Goal: Task Accomplishment & Management: Manage account settings

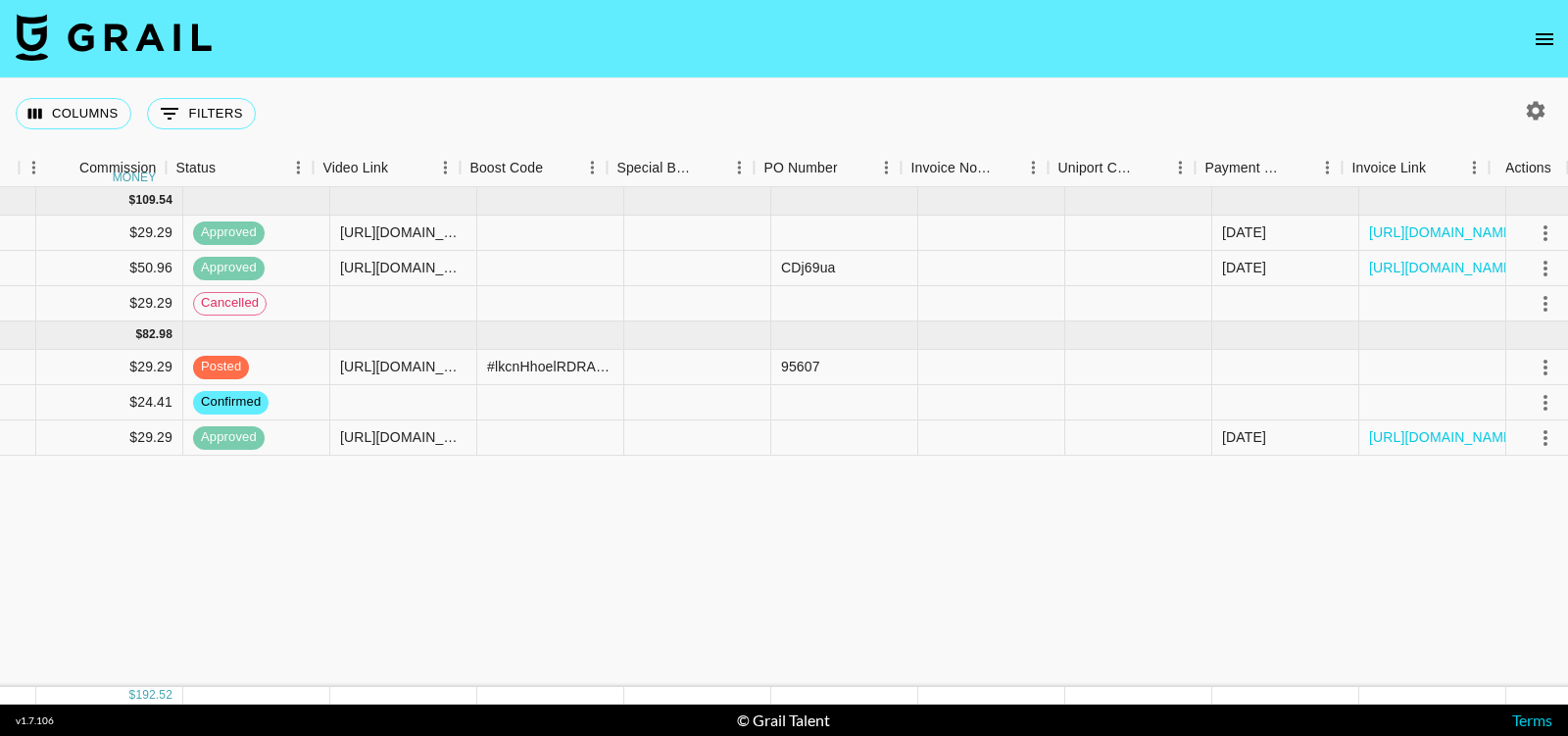
scroll to position [0, 1905]
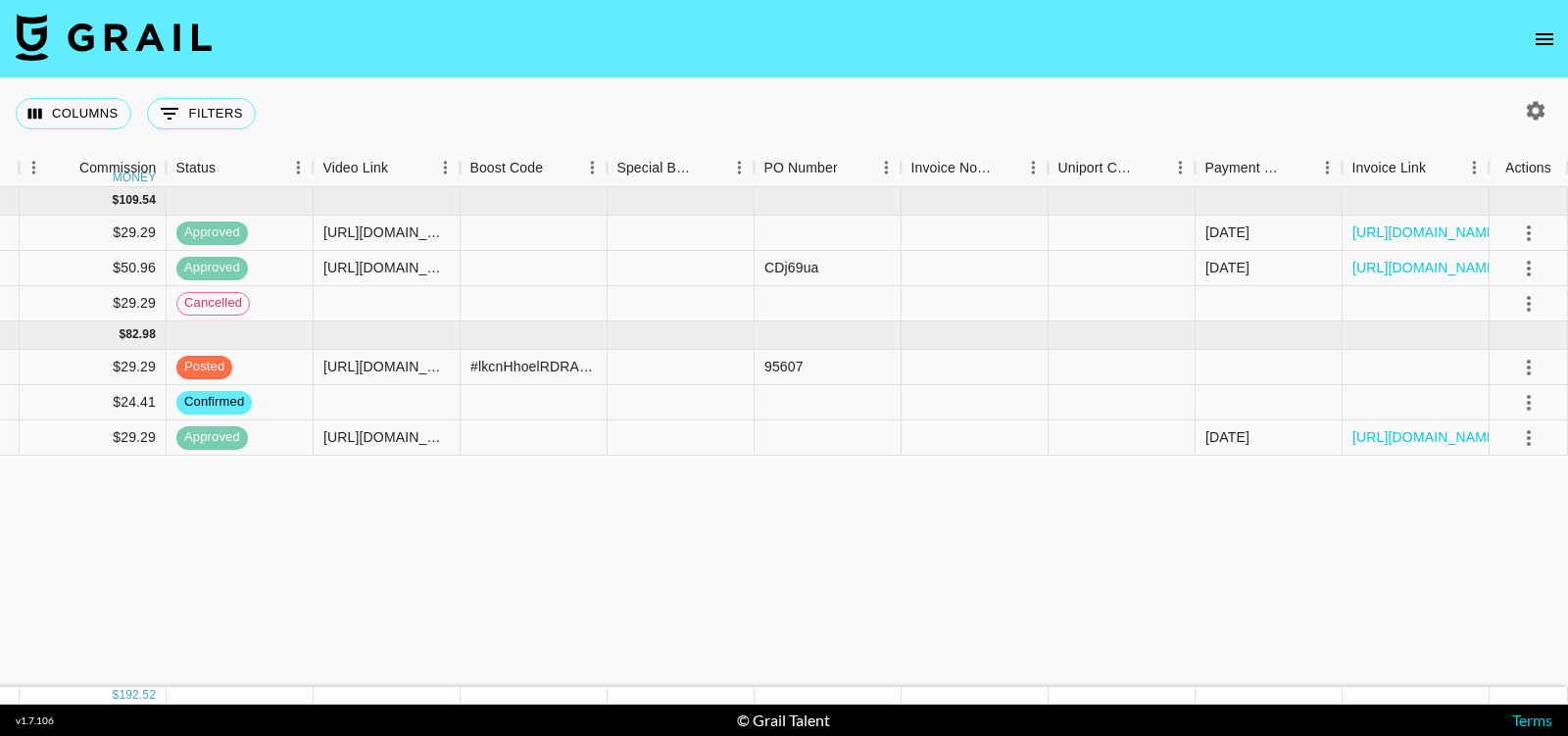
click at [1552, 38] on icon "open drawer" at bounding box center [1544, 39] width 18 height 12
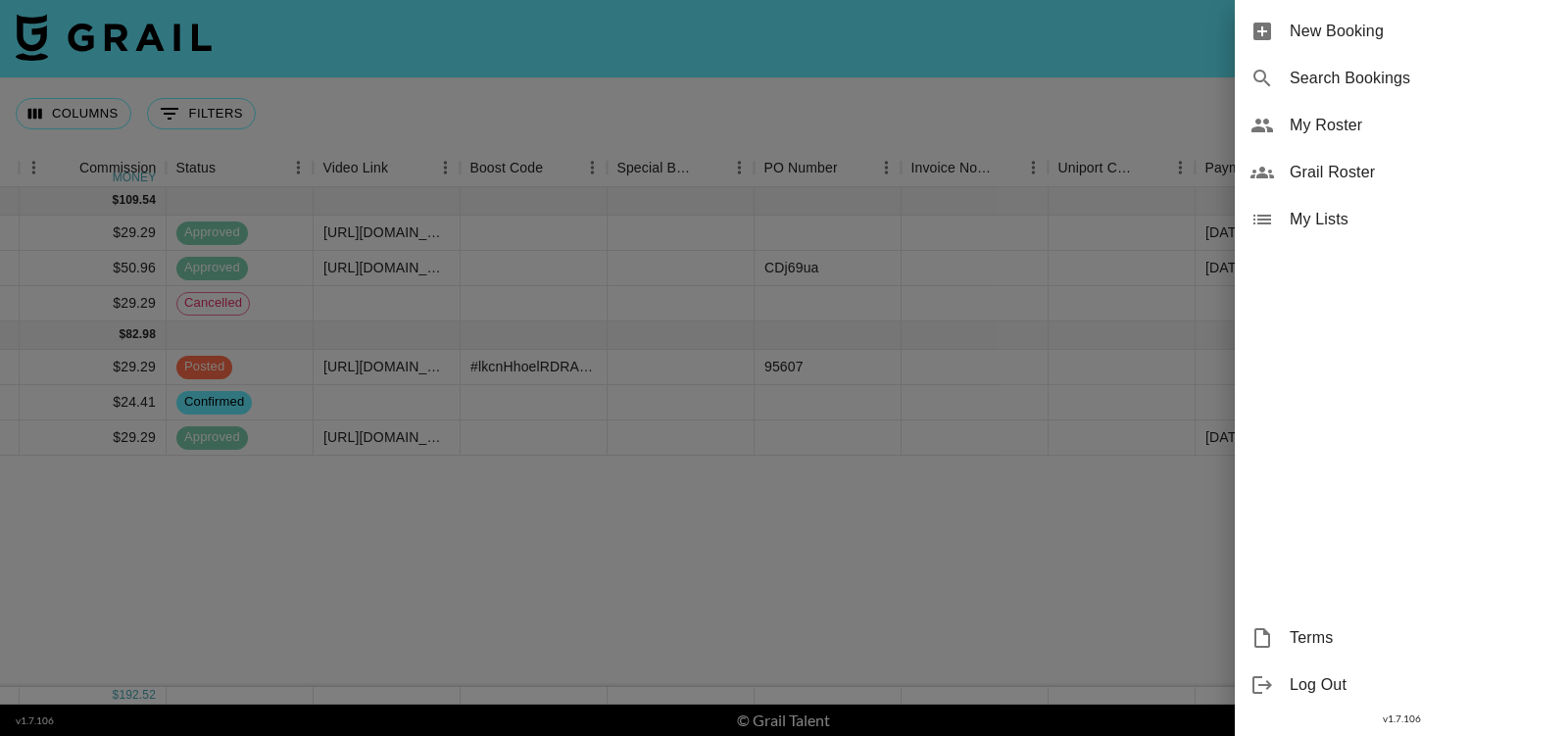
click at [1312, 175] on span "Grail Roster" at bounding box center [1421, 172] width 263 height 24
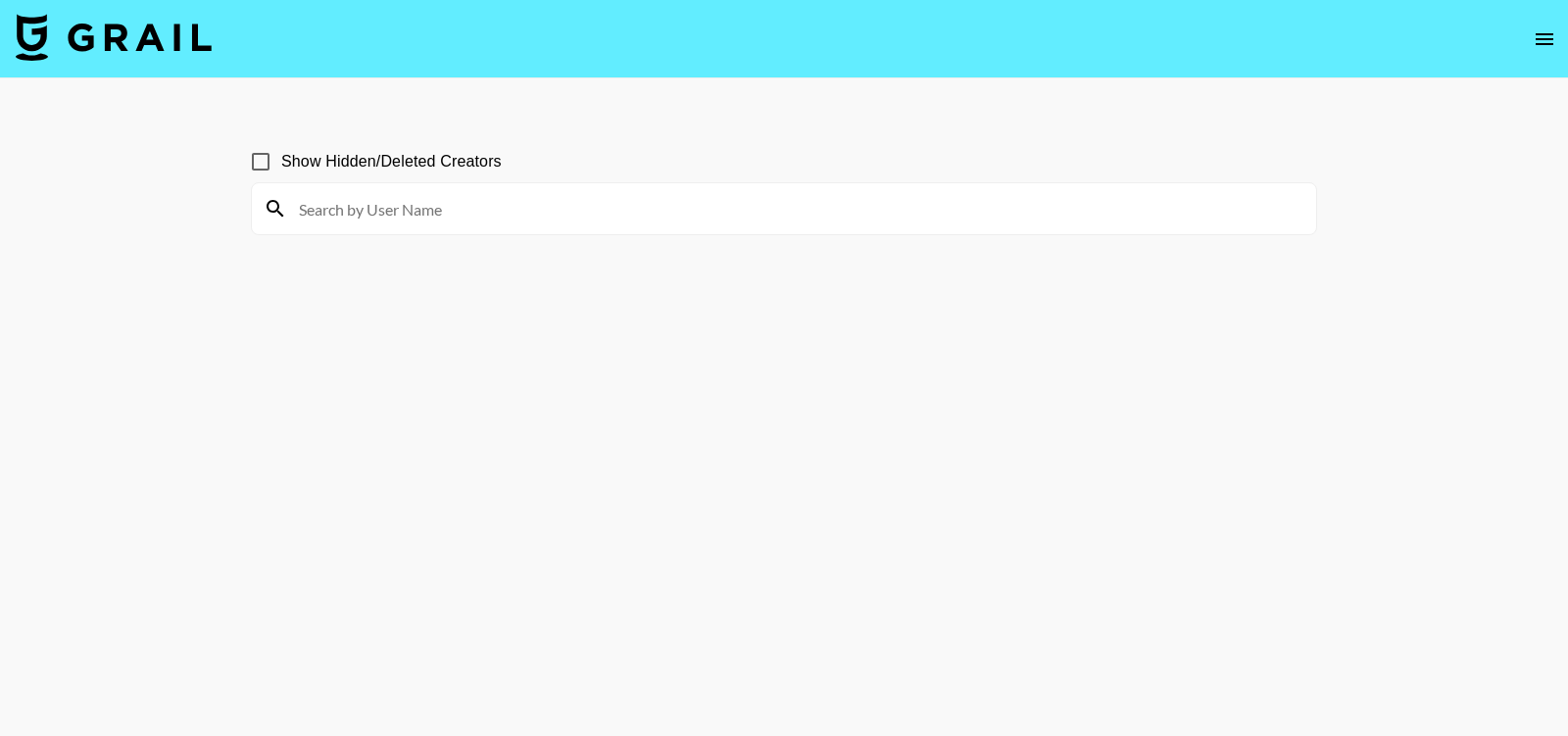
click at [467, 217] on input at bounding box center [795, 208] width 1017 height 31
type input "rhegan"
click at [397, 210] on input at bounding box center [795, 208] width 1017 height 31
type input "rhegan7"
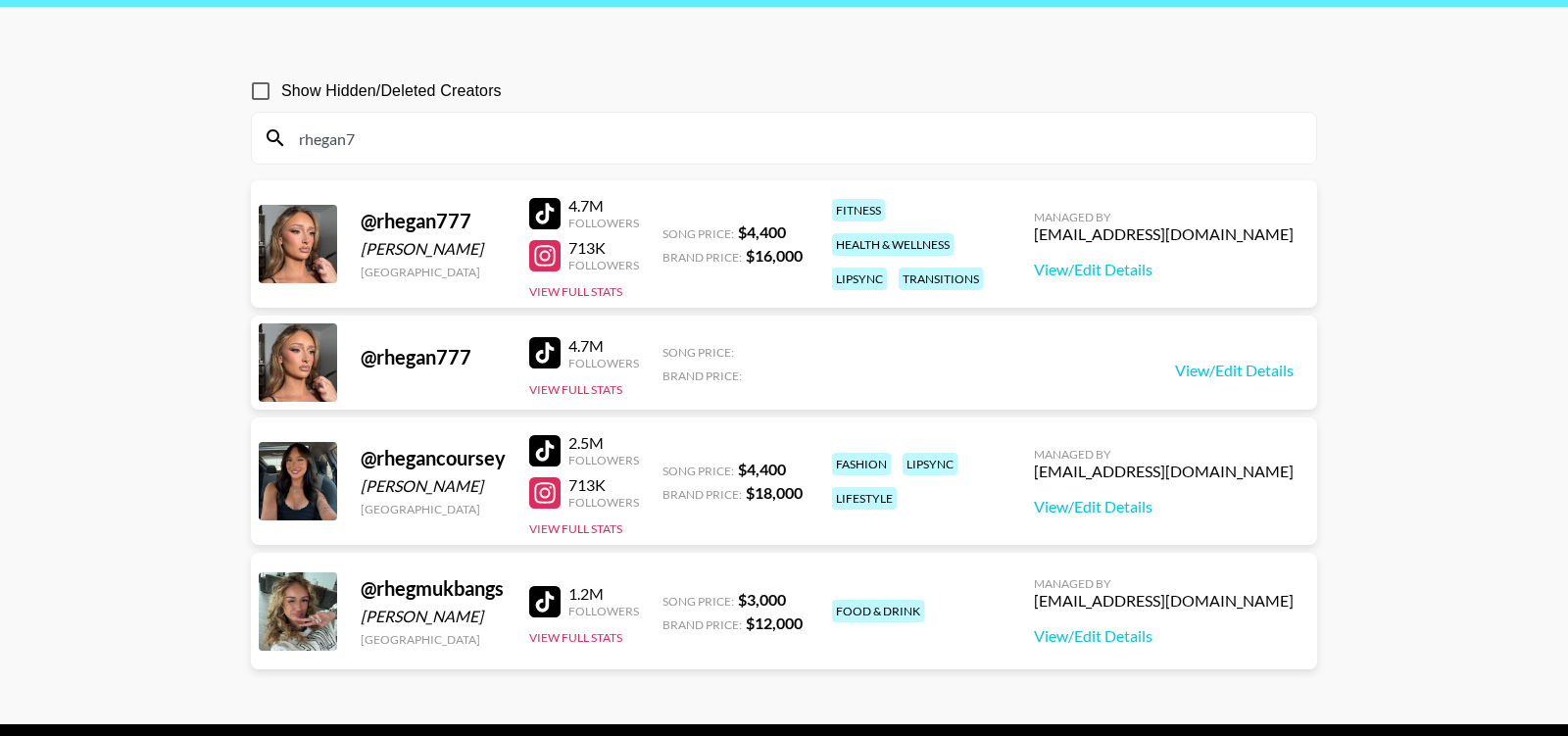
scroll to position [92, 0]
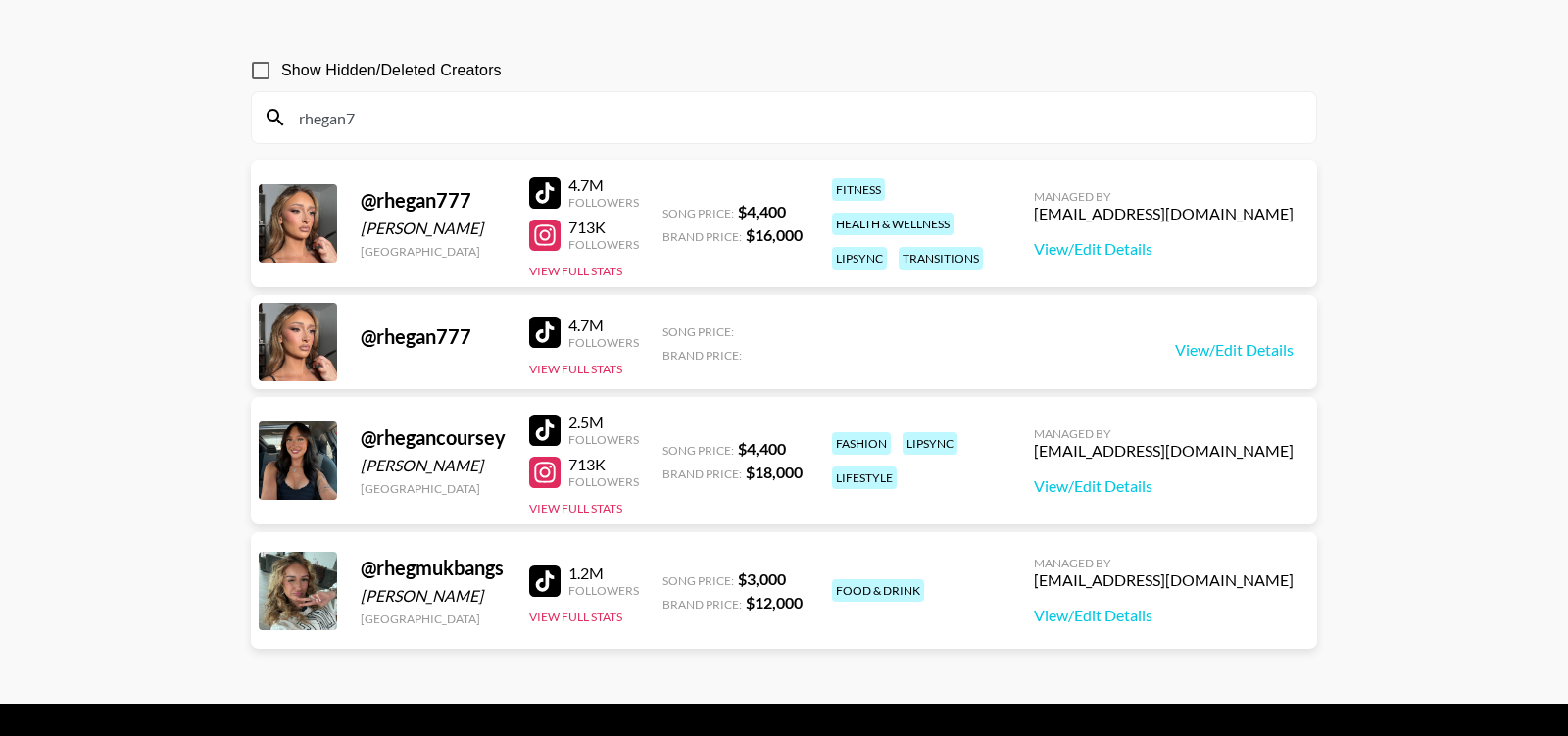
click at [309, 221] on div at bounding box center [298, 223] width 79 height 79
click at [285, 215] on div at bounding box center [298, 223] width 79 height 79
click at [715, 211] on span "Song Price:" at bounding box center [698, 213] width 72 height 15
click at [605, 269] on button "View Full Stats" at bounding box center [575, 271] width 94 height 15
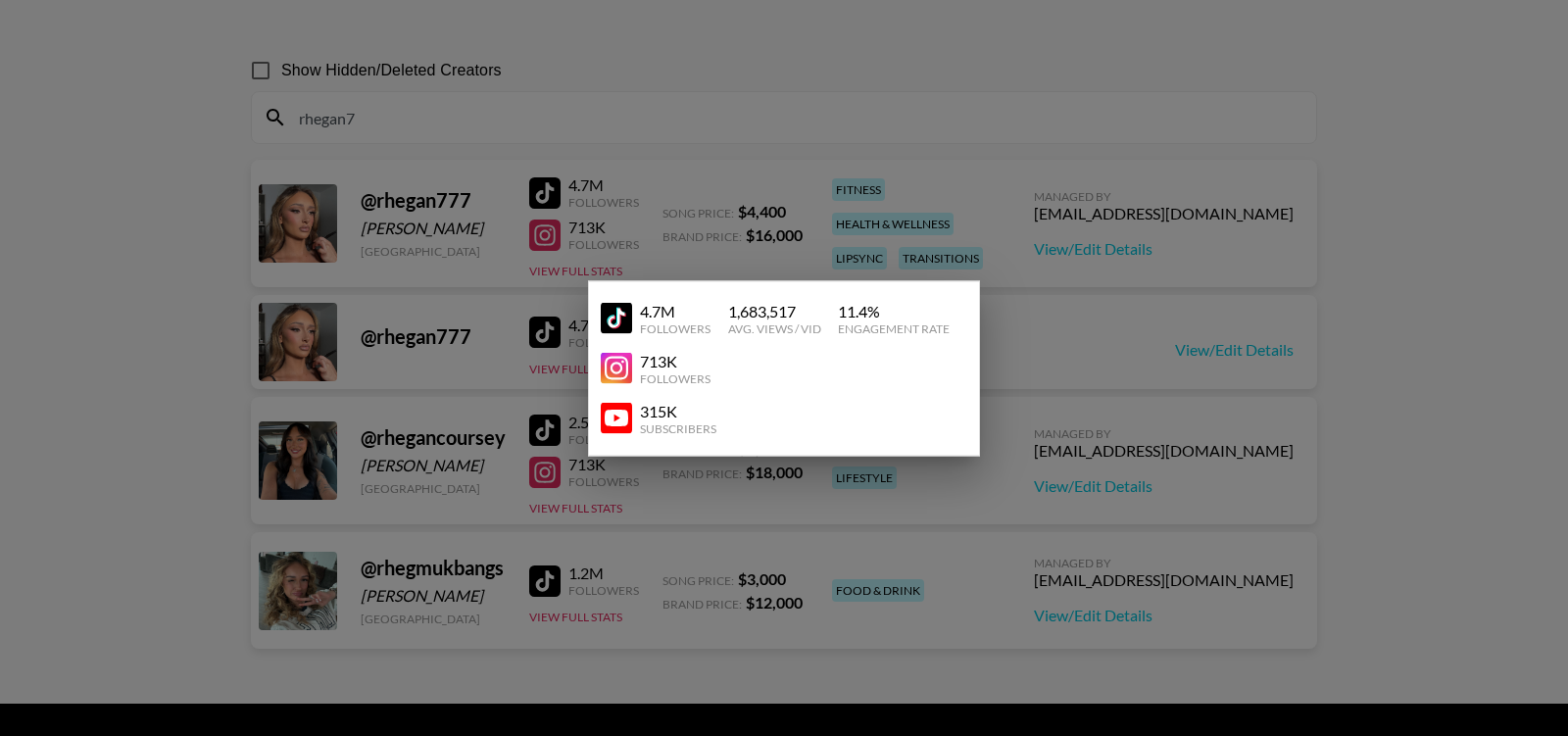
click at [1071, 280] on div at bounding box center [784, 368] width 1568 height 736
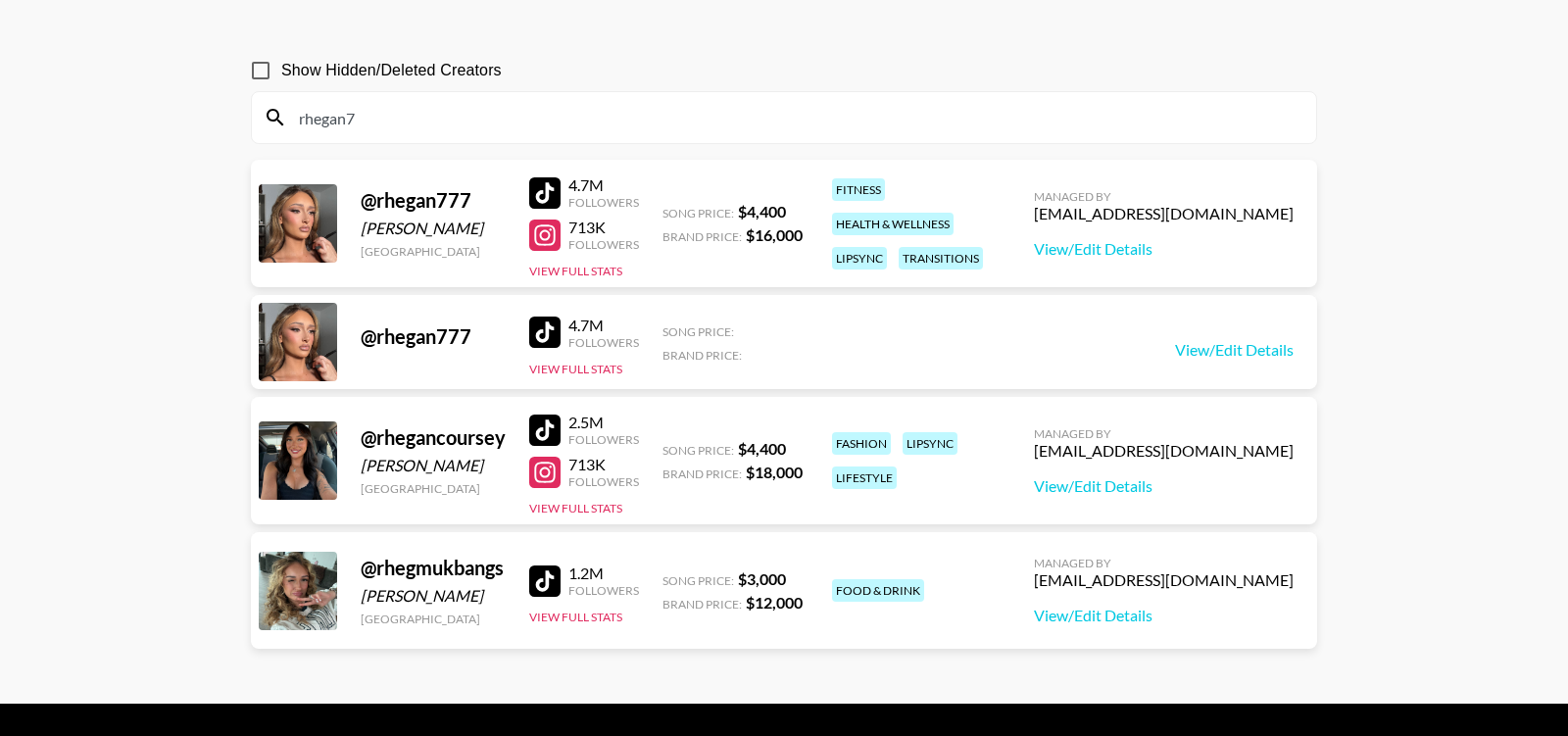
click at [784, 229] on strong "$ 16,000" at bounding box center [774, 234] width 57 height 19
click at [1218, 246] on link "View/Edit Details" at bounding box center [1163, 249] width 260 height 20
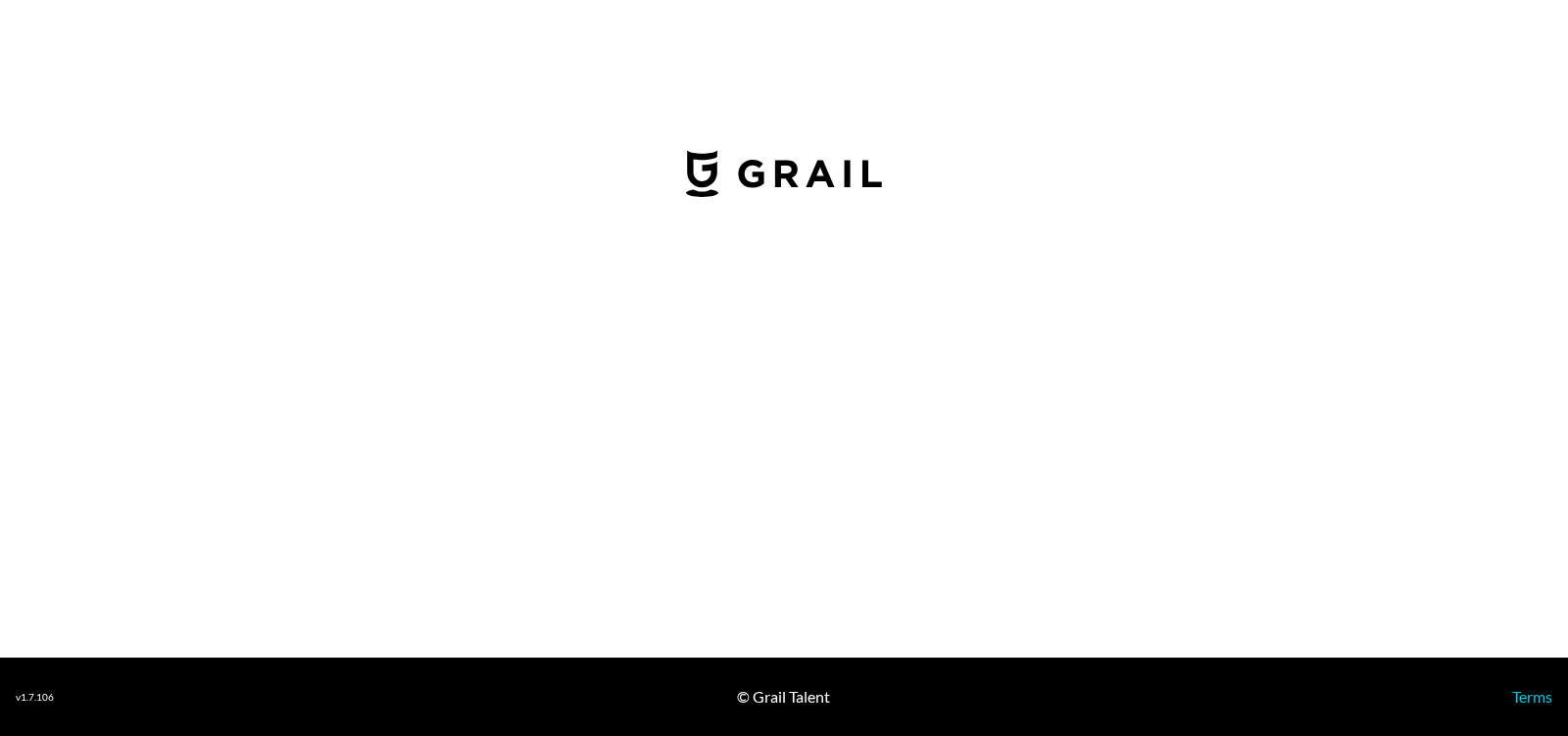
select select "USD"
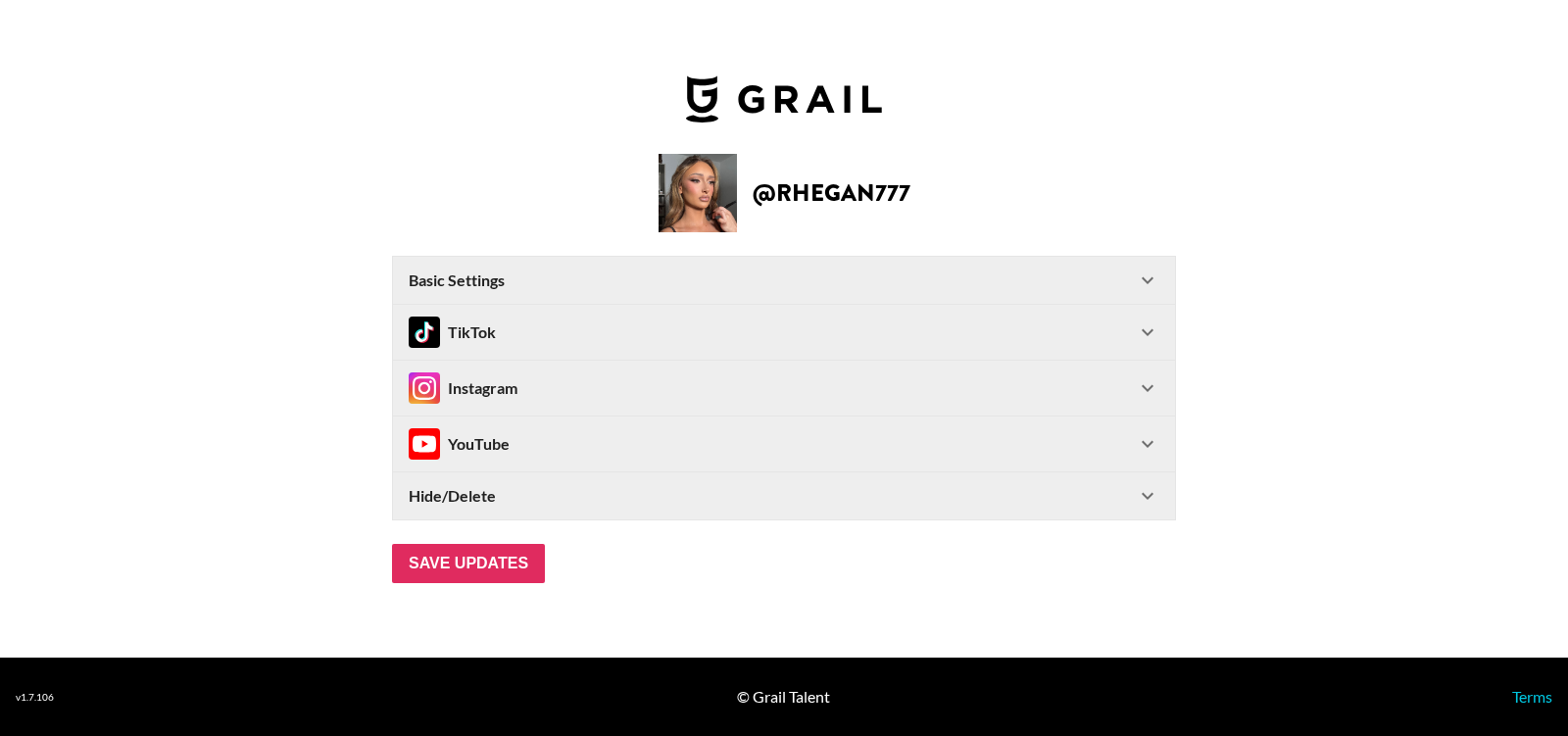
click at [1151, 384] on icon at bounding box center [1148, 387] width 12 height 7
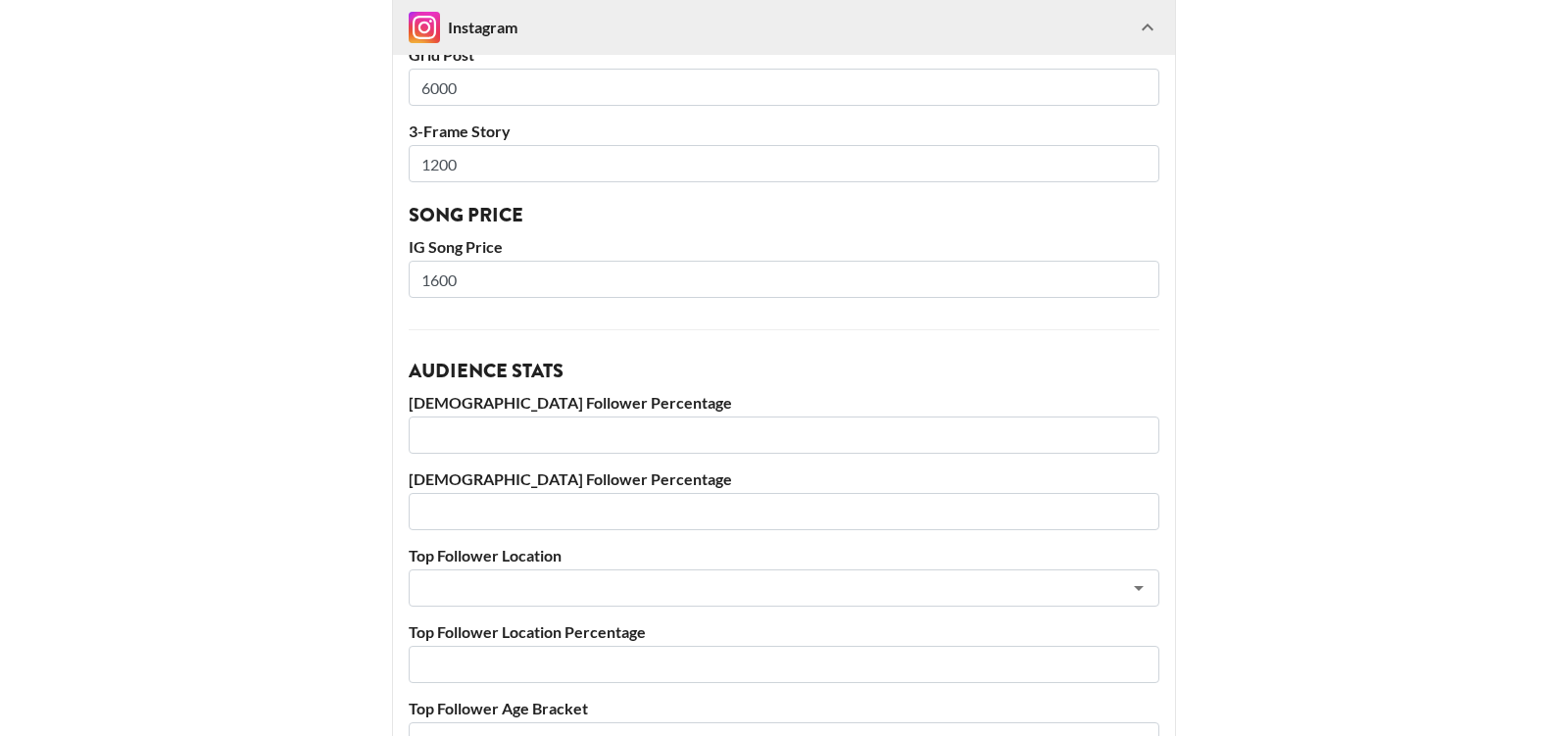
scroll to position [672, 0]
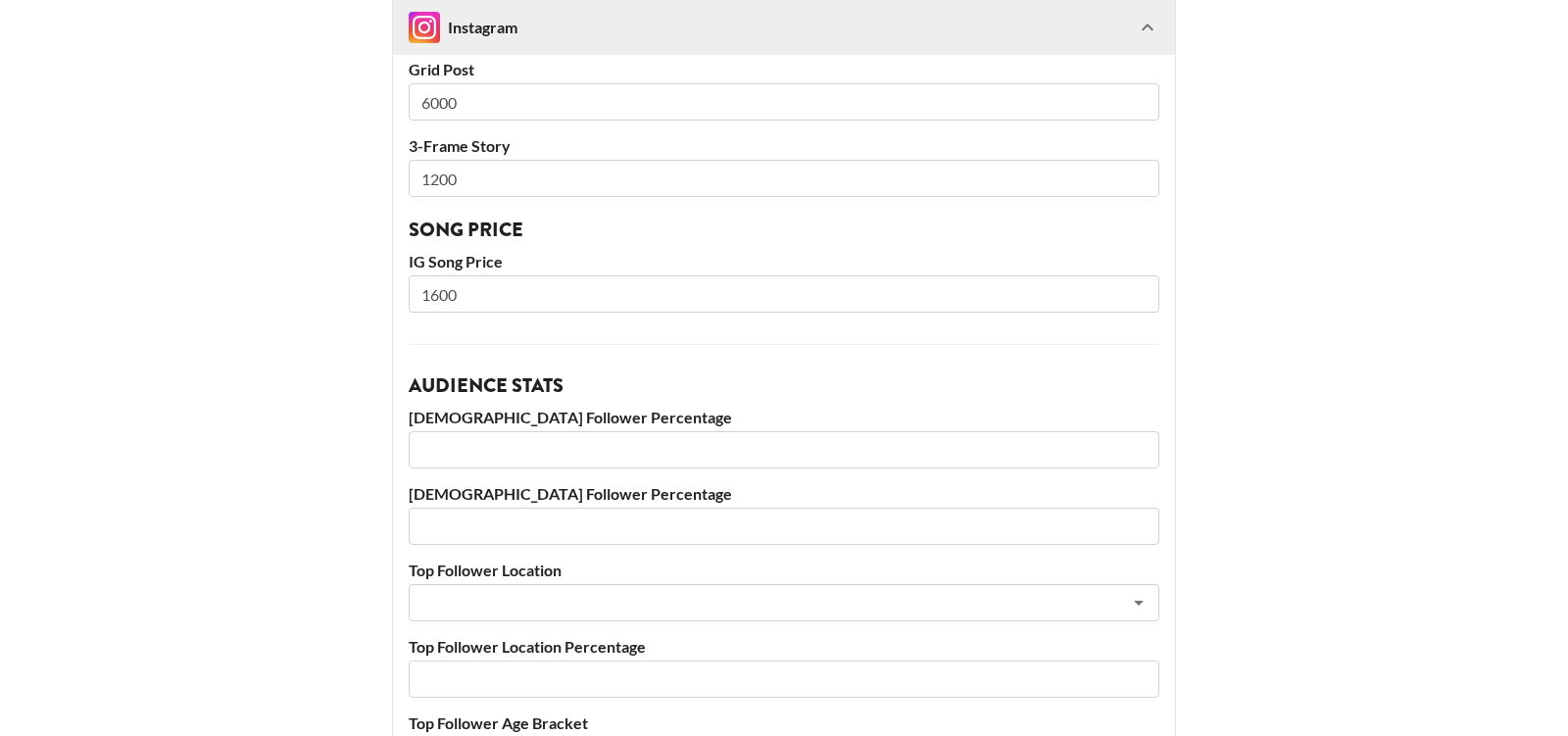
drag, startPoint x: 507, startPoint y: 296, endPoint x: 409, endPoint y: 296, distance: 98.0
click at [409, 296] on input "1600" at bounding box center [784, 294] width 751 height 37
